Goal: Transaction & Acquisition: Purchase product/service

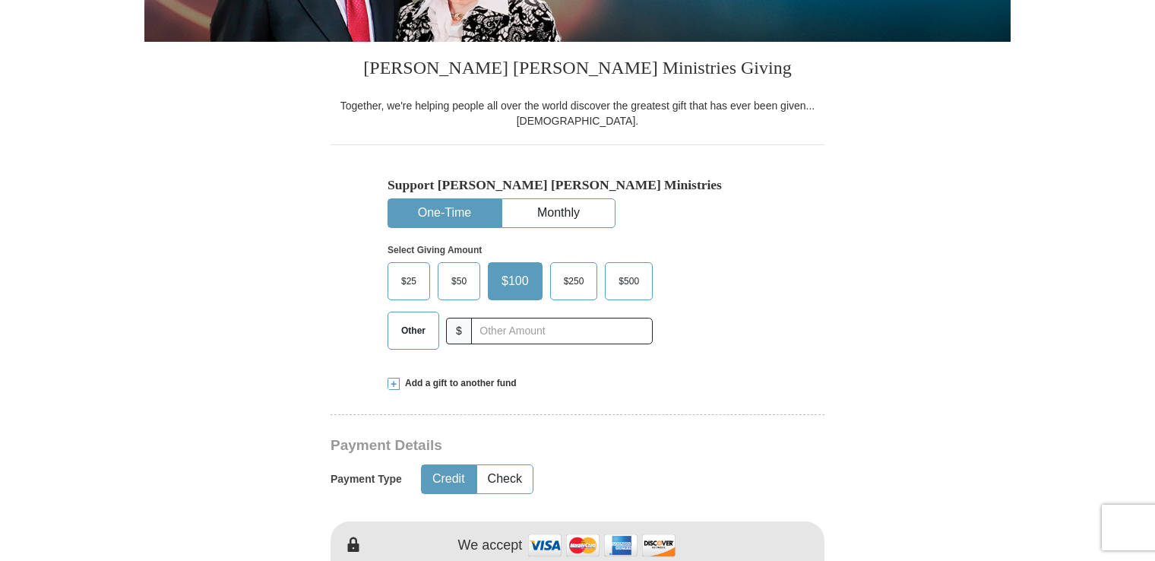
scroll to position [355, 0]
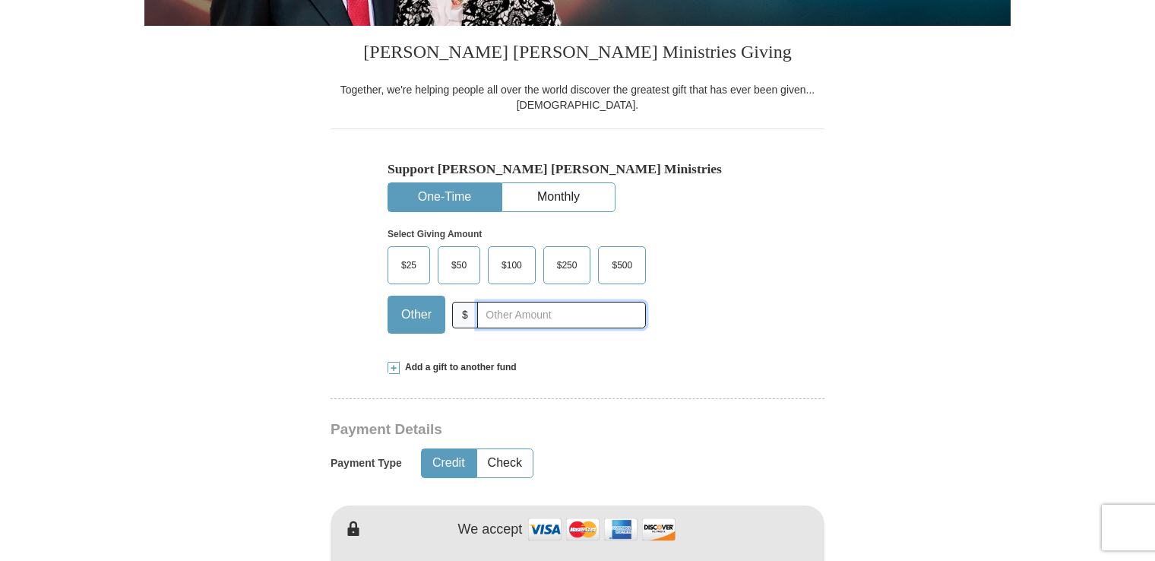
click at [489, 317] on input "text" at bounding box center [561, 315] width 169 height 27
type input "9.00"
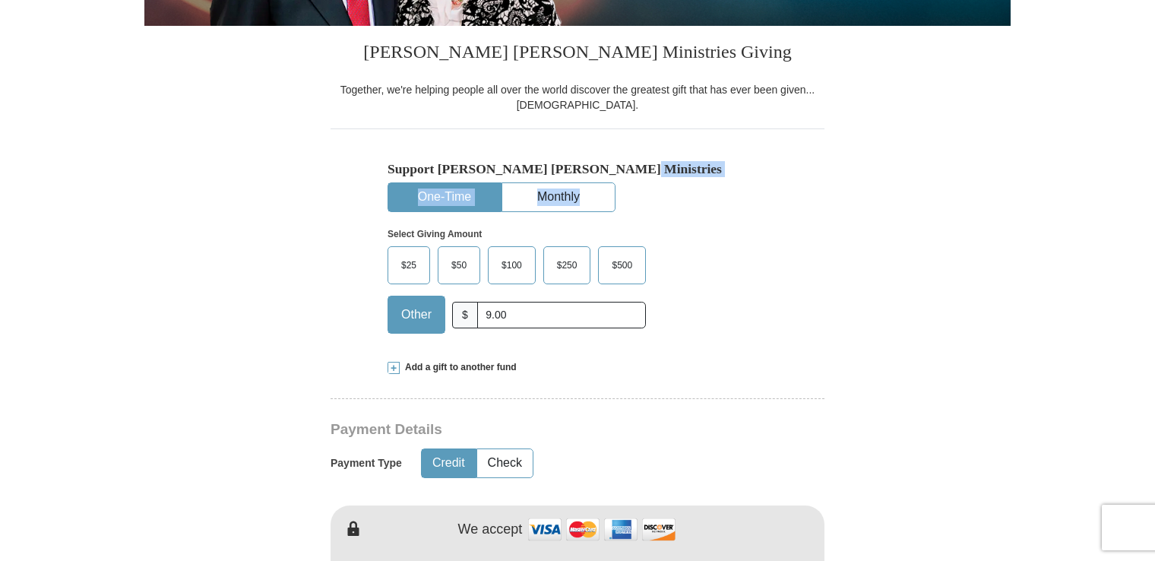
drag, startPoint x: 1153, startPoint y: 133, endPoint x: 1160, endPoint y: 203, distance: 70.2
drag, startPoint x: 1160, startPoint y: 203, endPoint x: 1016, endPoint y: 250, distance: 151.8
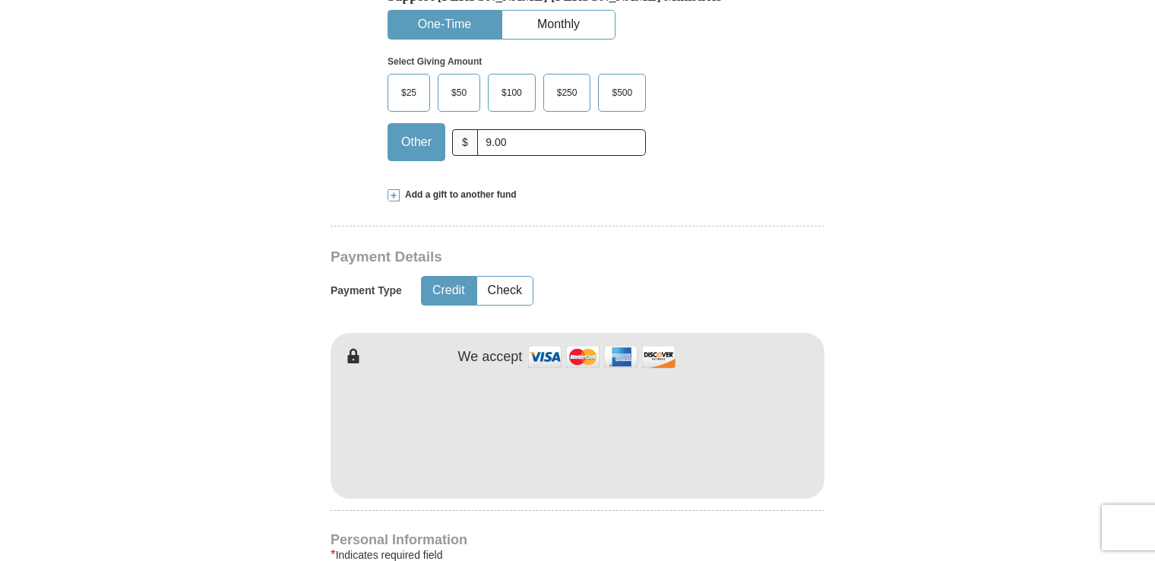
scroll to position [531, 0]
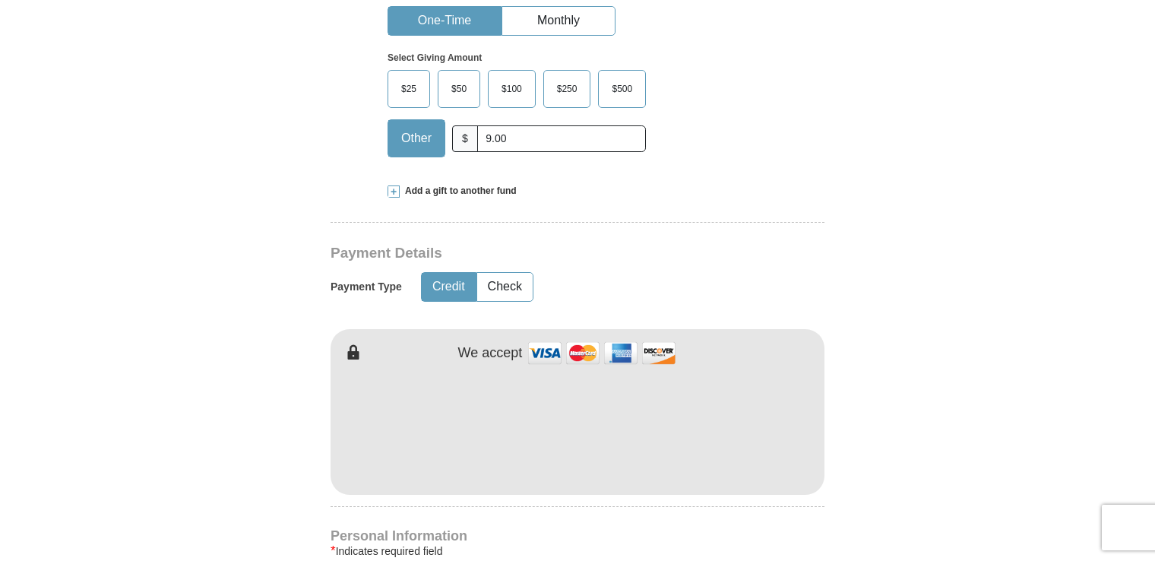
click at [448, 190] on span "Add a gift to another fund" at bounding box center [458, 191] width 117 height 13
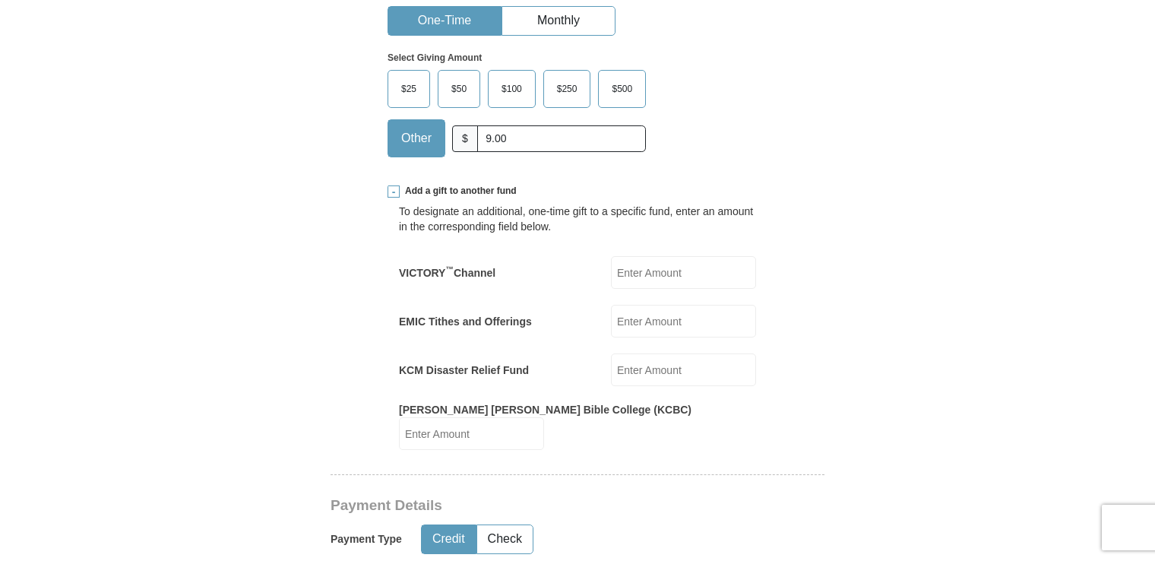
click at [649, 277] on input "VICTORY ™ Channel" at bounding box center [683, 272] width 145 height 33
type input "10.00"
click at [653, 269] on input "10.00" at bounding box center [683, 272] width 145 height 33
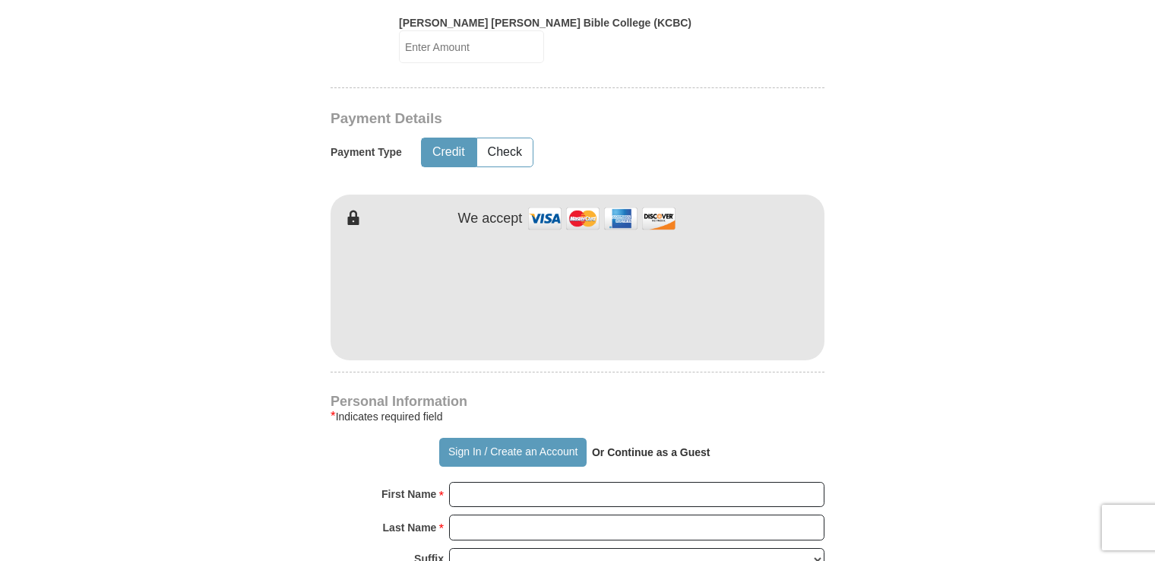
scroll to position [921, 0]
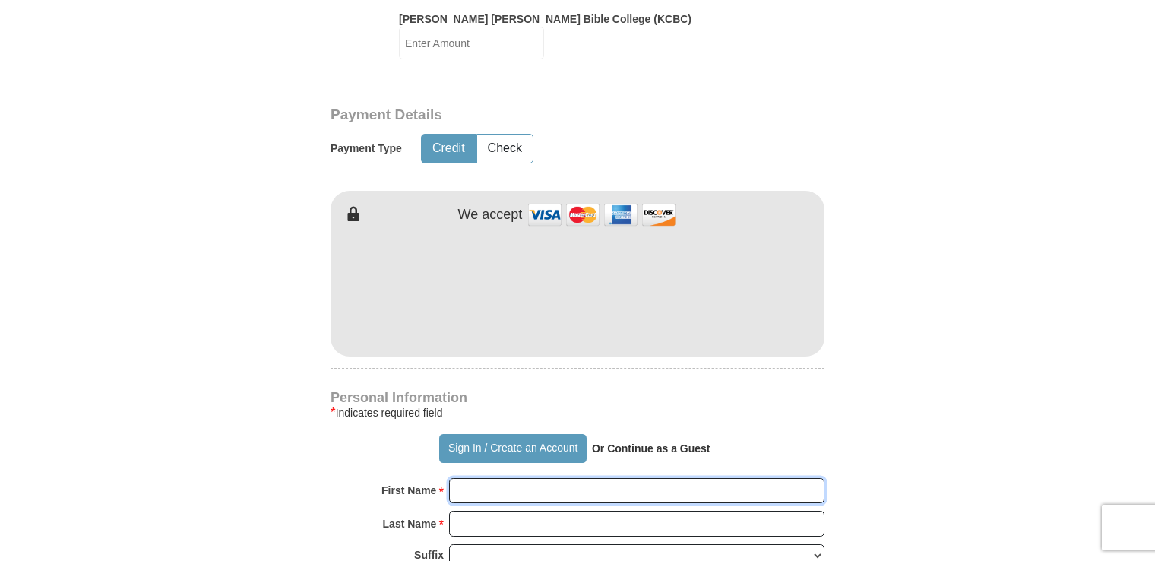
click at [509, 478] on input "First Name *" at bounding box center [636, 491] width 375 height 26
type input "[PERSON_NAME]"
type input "[PERSON_NAME][EMAIL_ADDRESS][PERSON_NAME][DOMAIN_NAME]"
type input "[STREET_ADDRESS]"
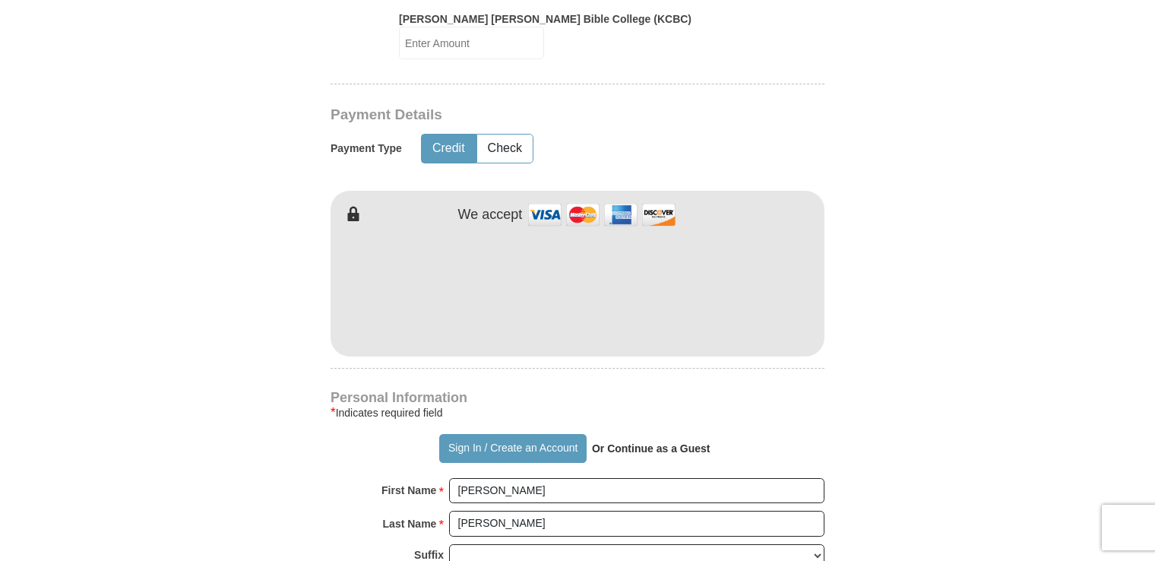
type input "Apt. 325"
type input "[GEOGRAPHIC_DATA]"
select select "FL"
type input "33614"
type input "8134605017"
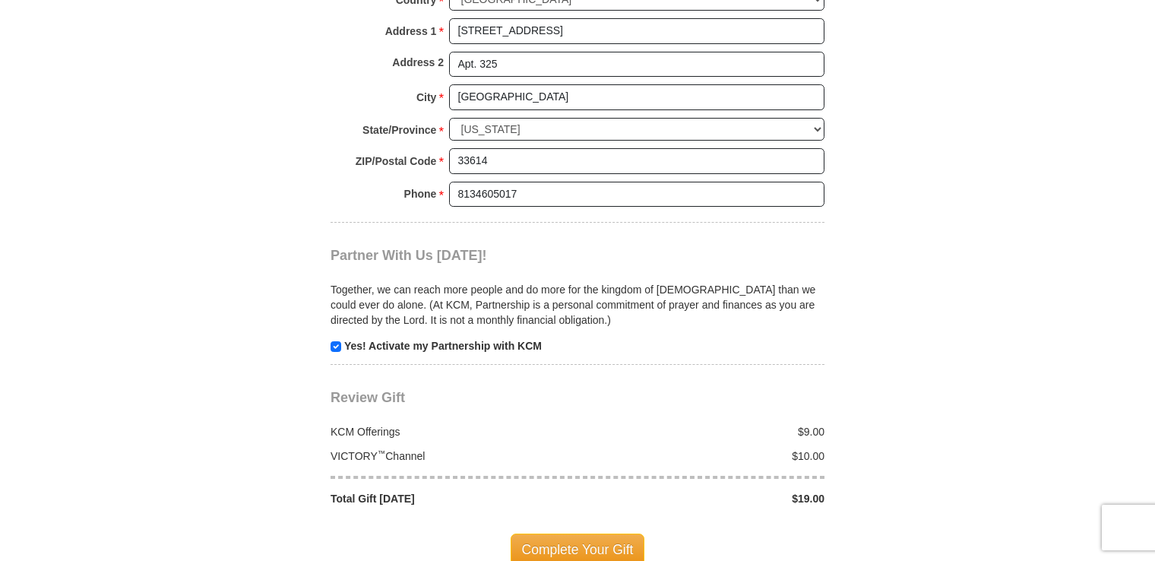
scroll to position [1547, 0]
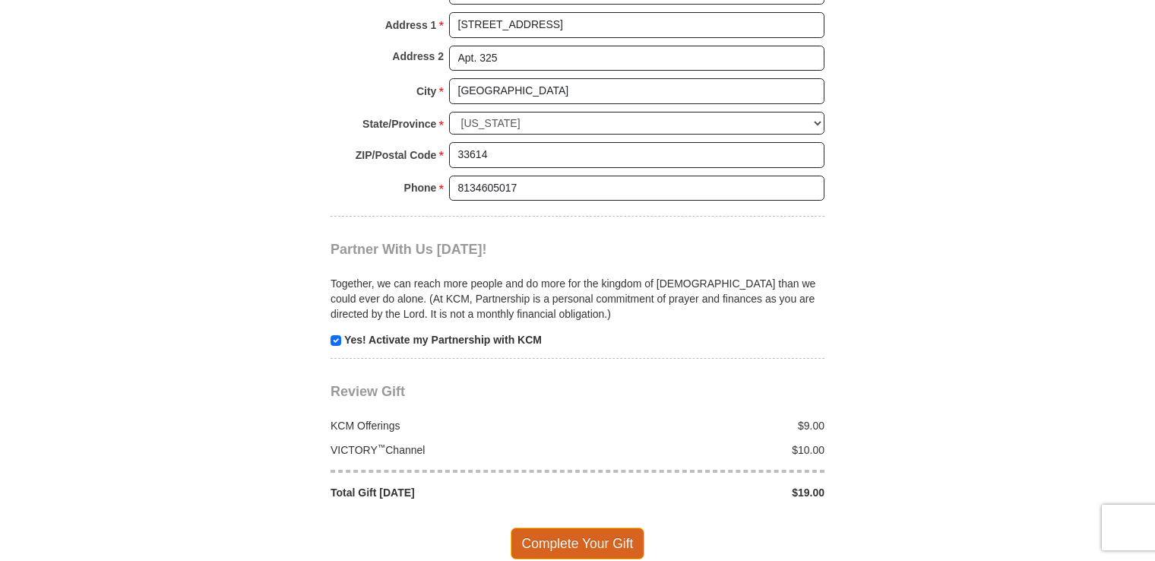
click at [575, 527] on span "Complete Your Gift" at bounding box center [577, 543] width 134 height 32
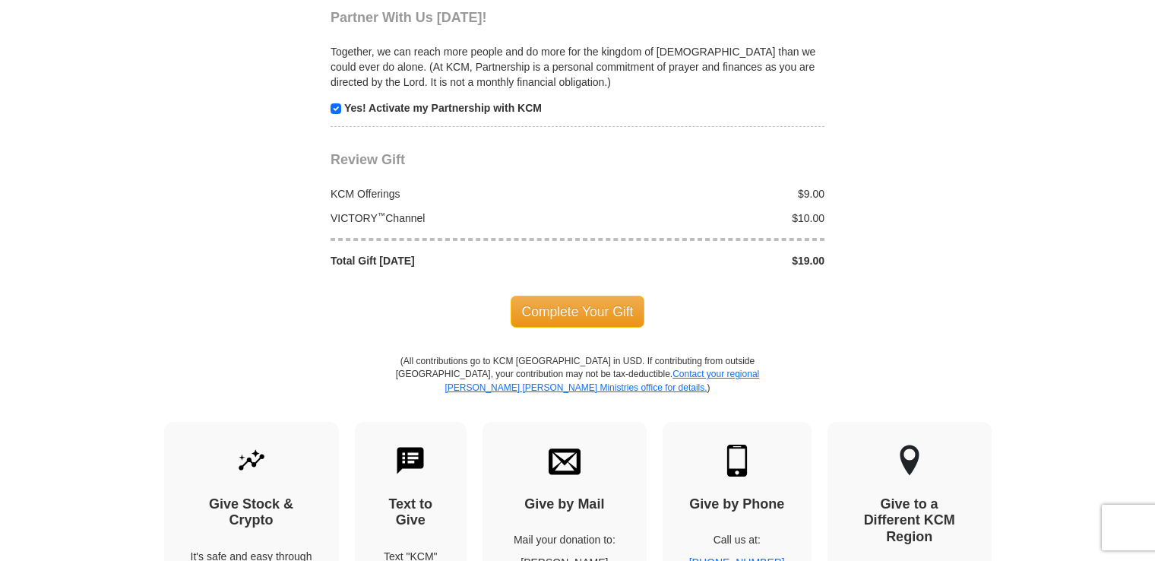
scroll to position [1917, 0]
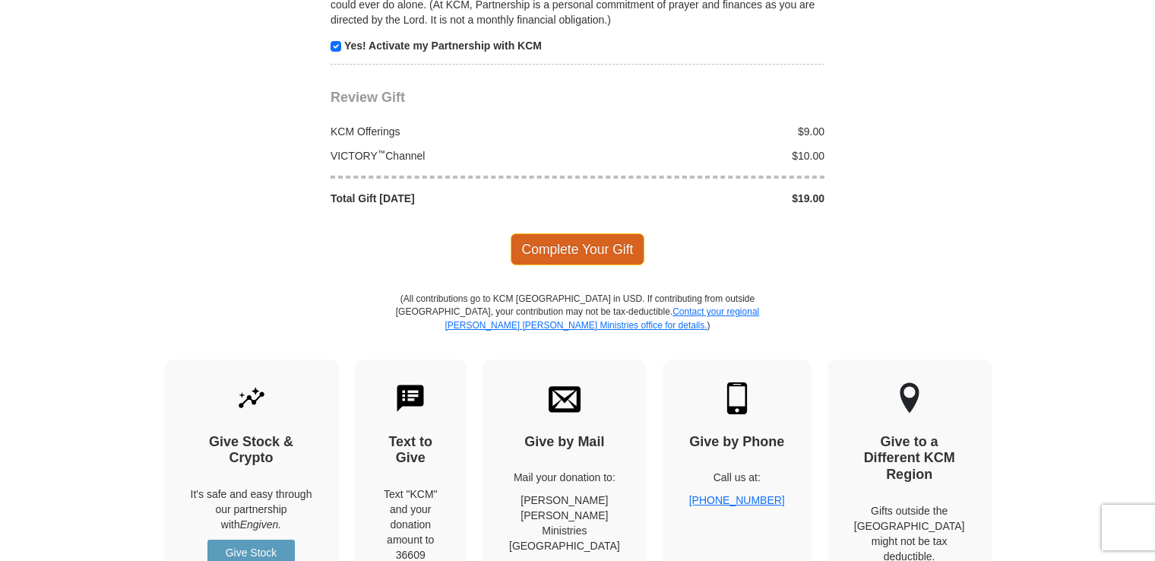
click at [589, 233] on span "Complete Your Gift" at bounding box center [577, 249] width 134 height 32
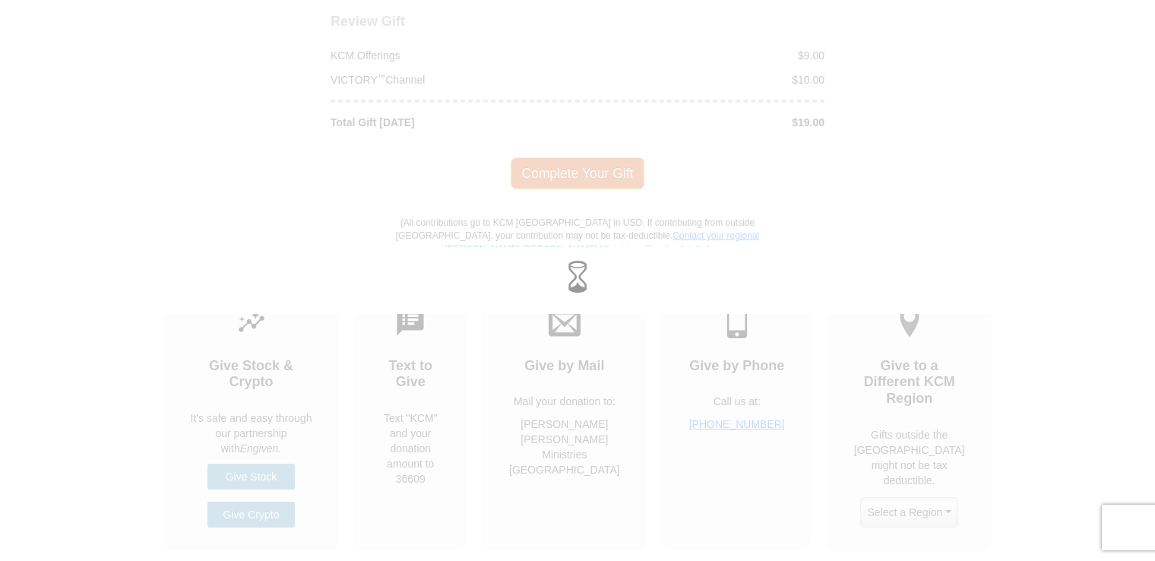
scroll to position [1841, 0]
